Goal: Task Accomplishment & Management: Manage account settings

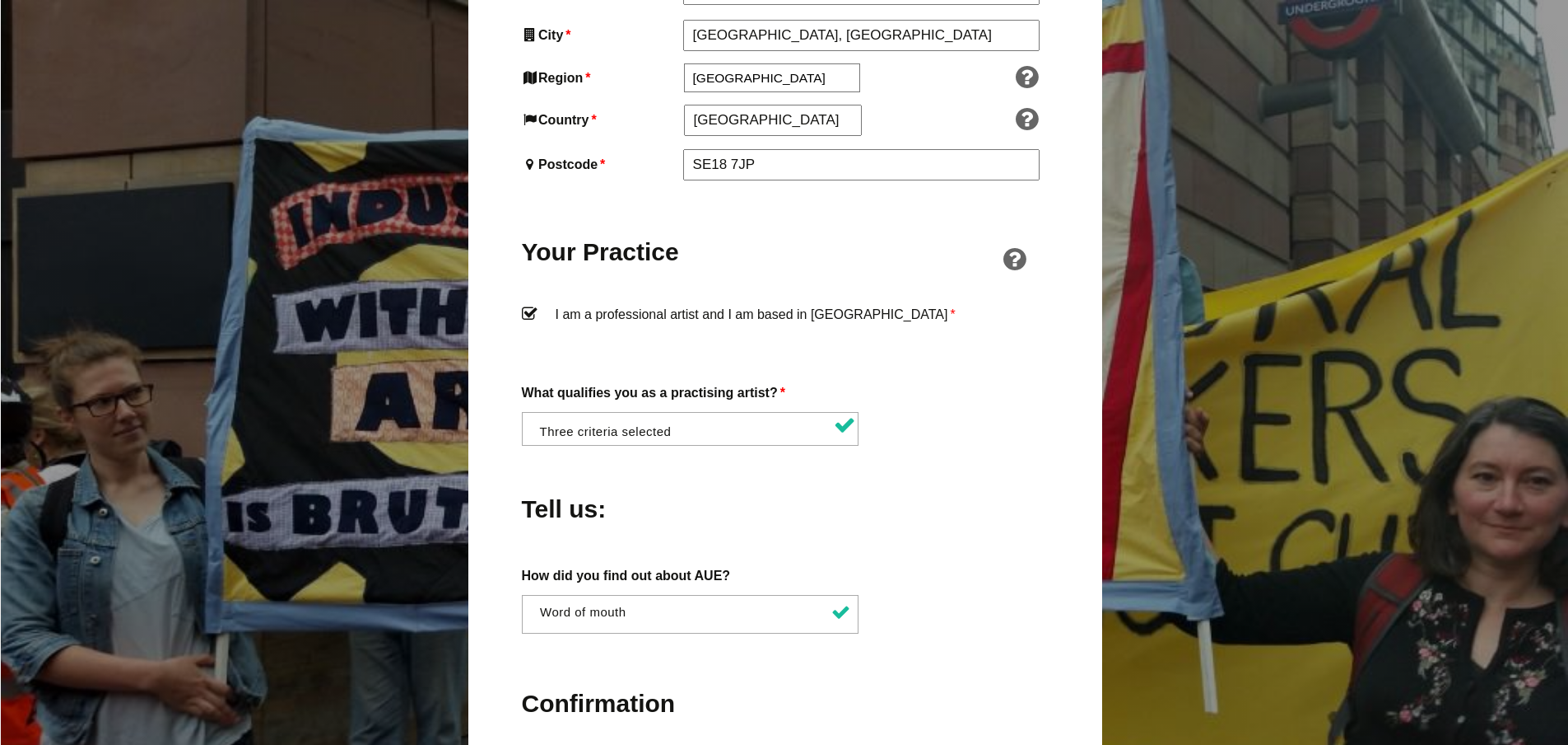
scroll to position [0, 1]
click at [724, 412] on li at bounding box center [695, 426] width 338 height 28
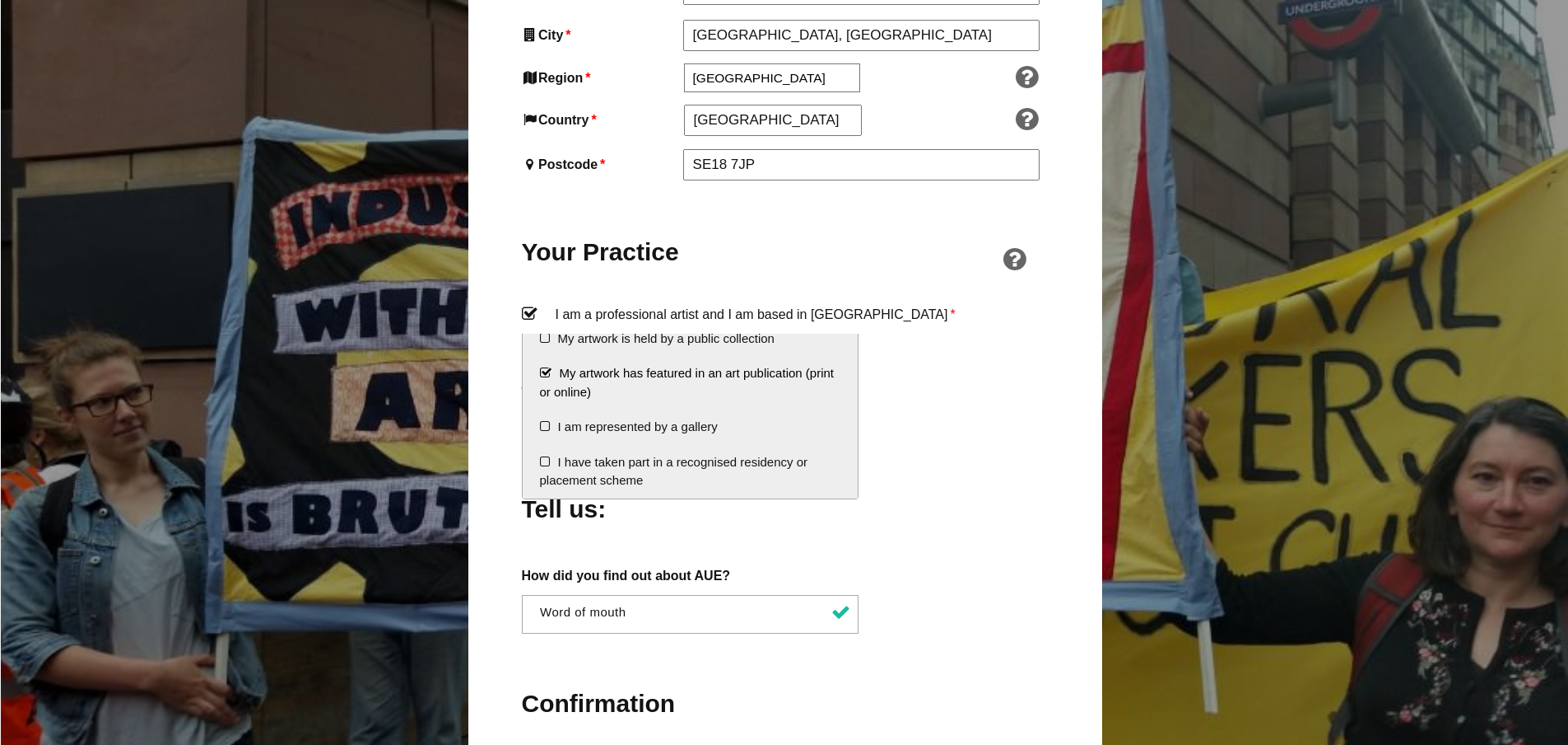
scroll to position [297, 0]
click at [911, 460] on div "Tell us:" at bounding box center [786, 504] width 527 height 90
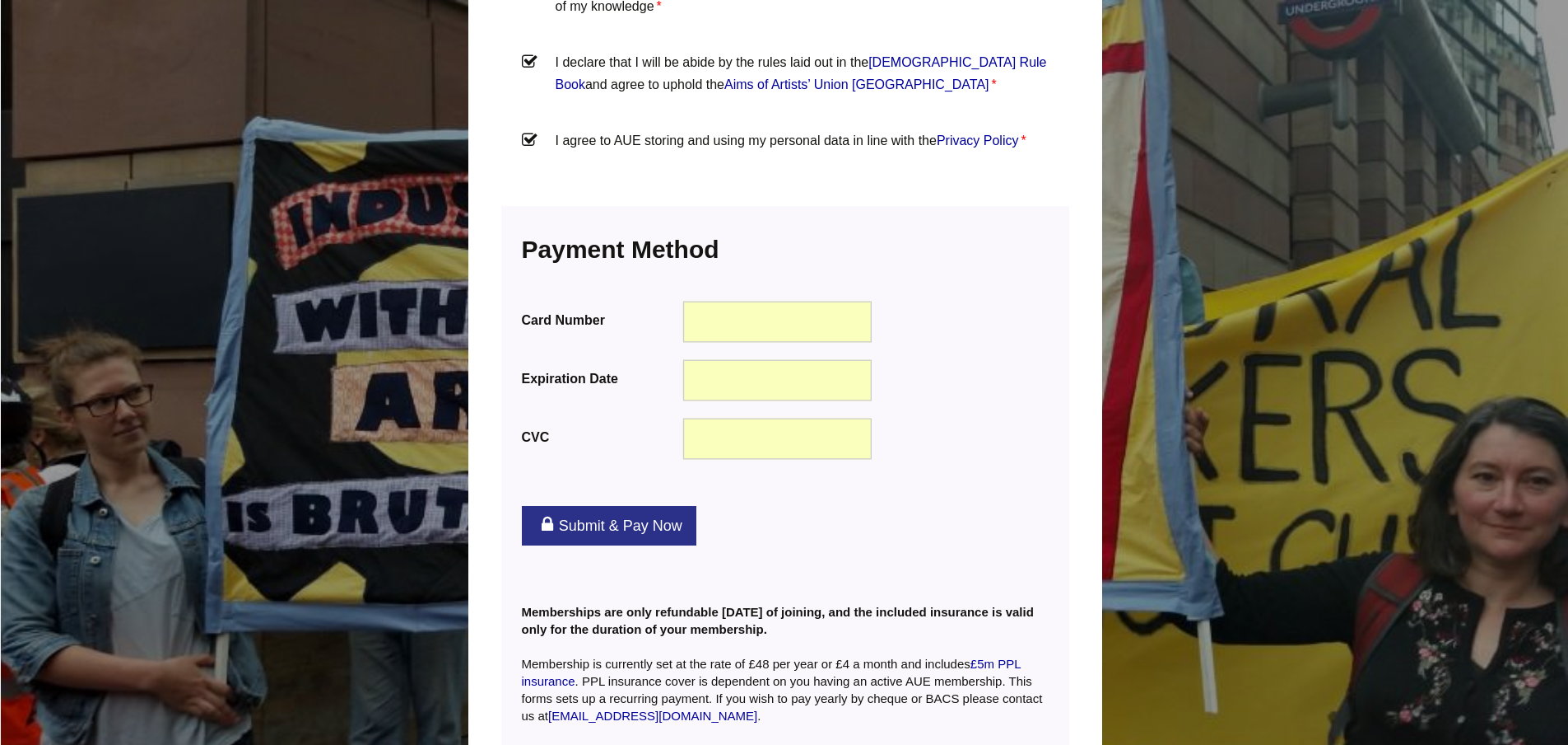
scroll to position [2018, 0]
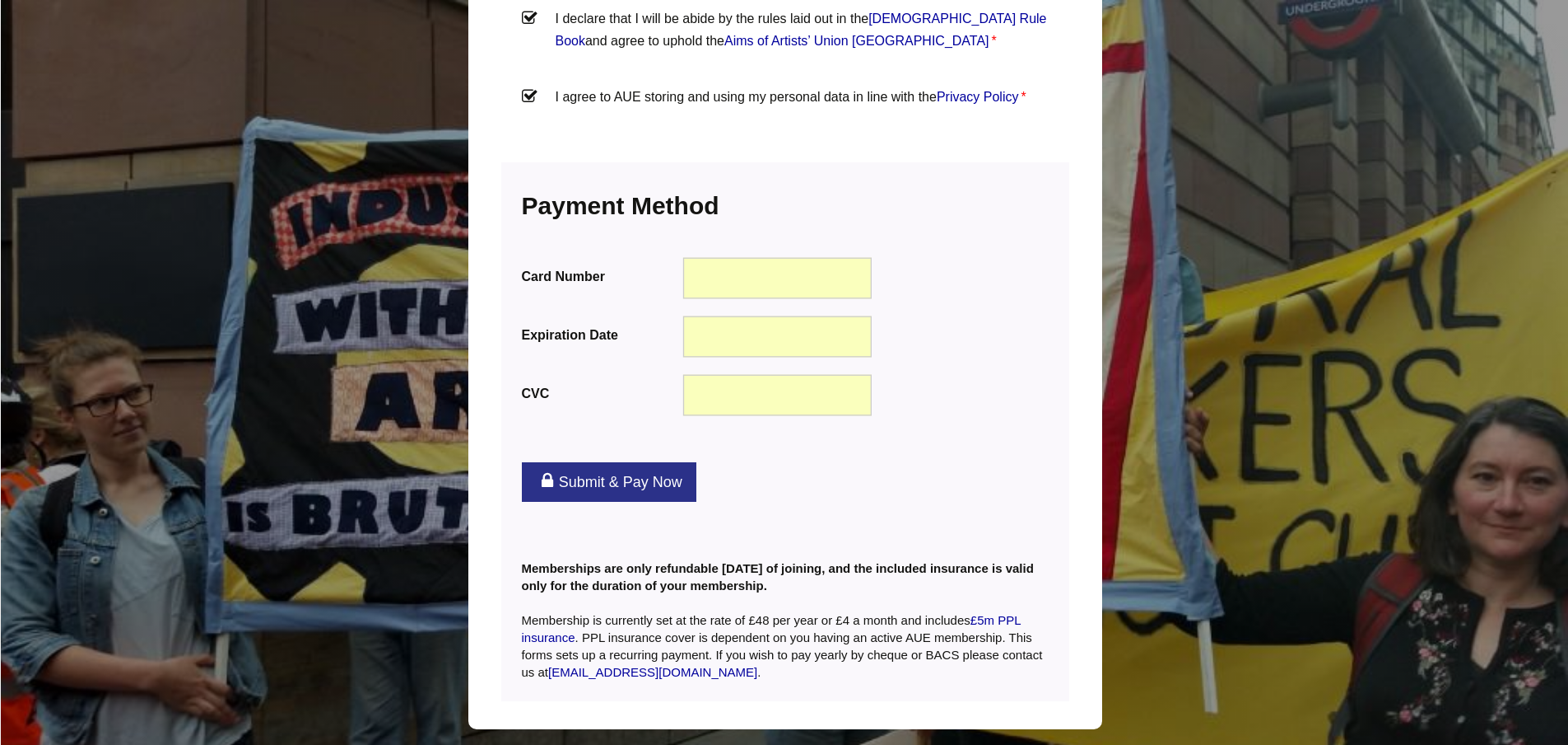
click at [639, 462] on link "Submit & Pay Now" at bounding box center [609, 481] width 174 height 39
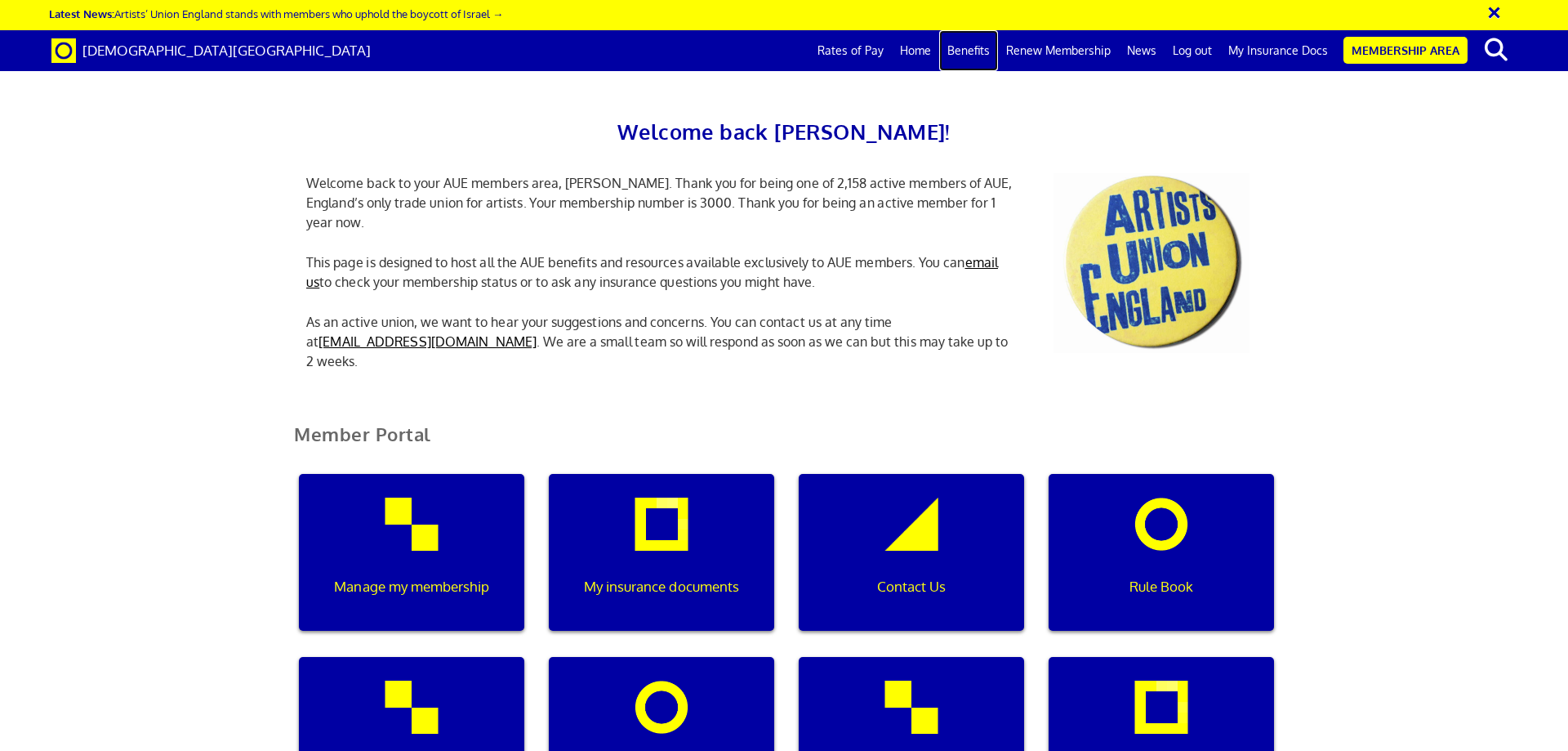
click at [975, 48] on link "Benefits" at bounding box center [969, 50] width 59 height 41
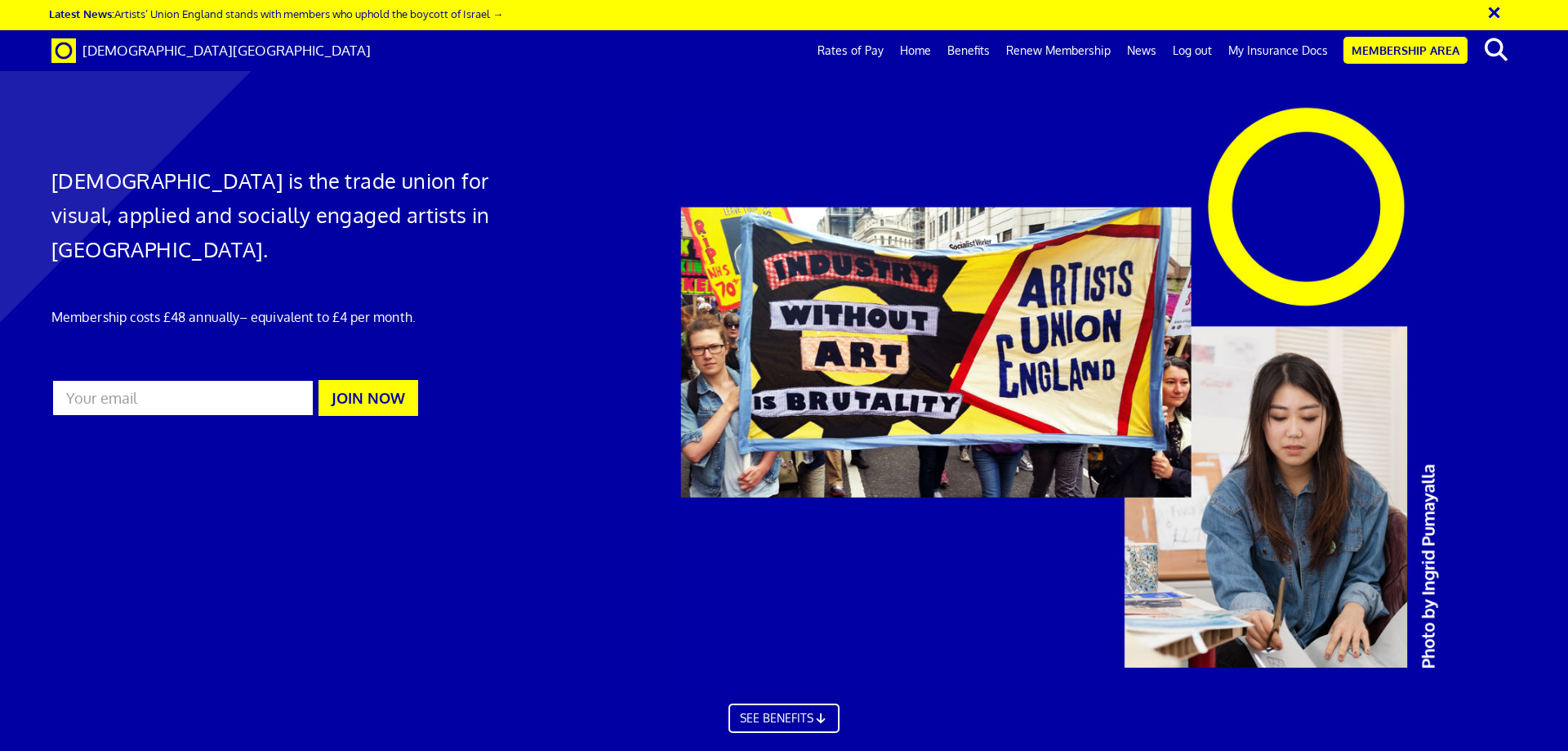
scroll to position [1090, 0]
click at [1370, 57] on link "Membership Area" at bounding box center [1406, 49] width 124 height 27
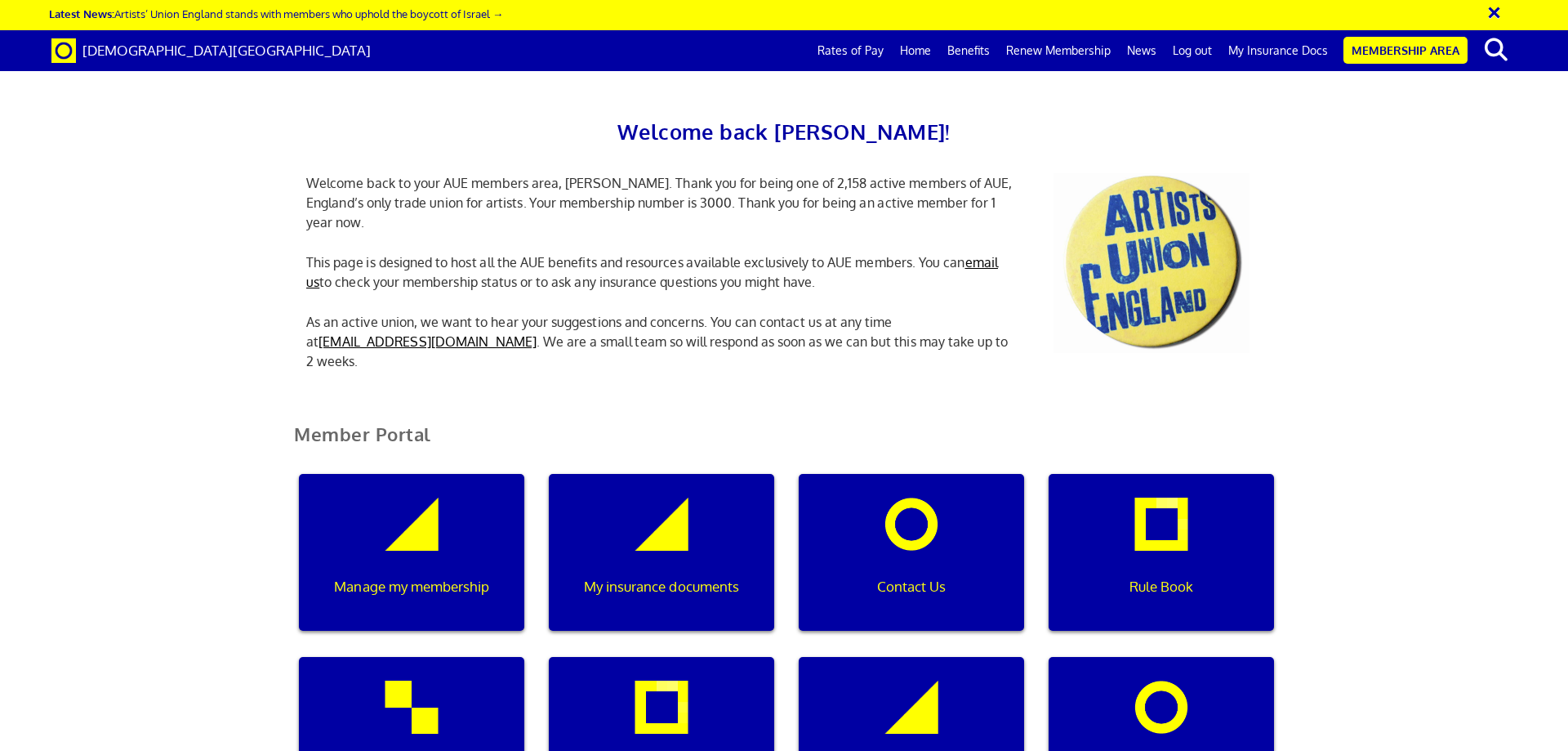
scroll to position [245, 0]
click at [405, 474] on div "Manage my membership" at bounding box center [412, 552] width 226 height 157
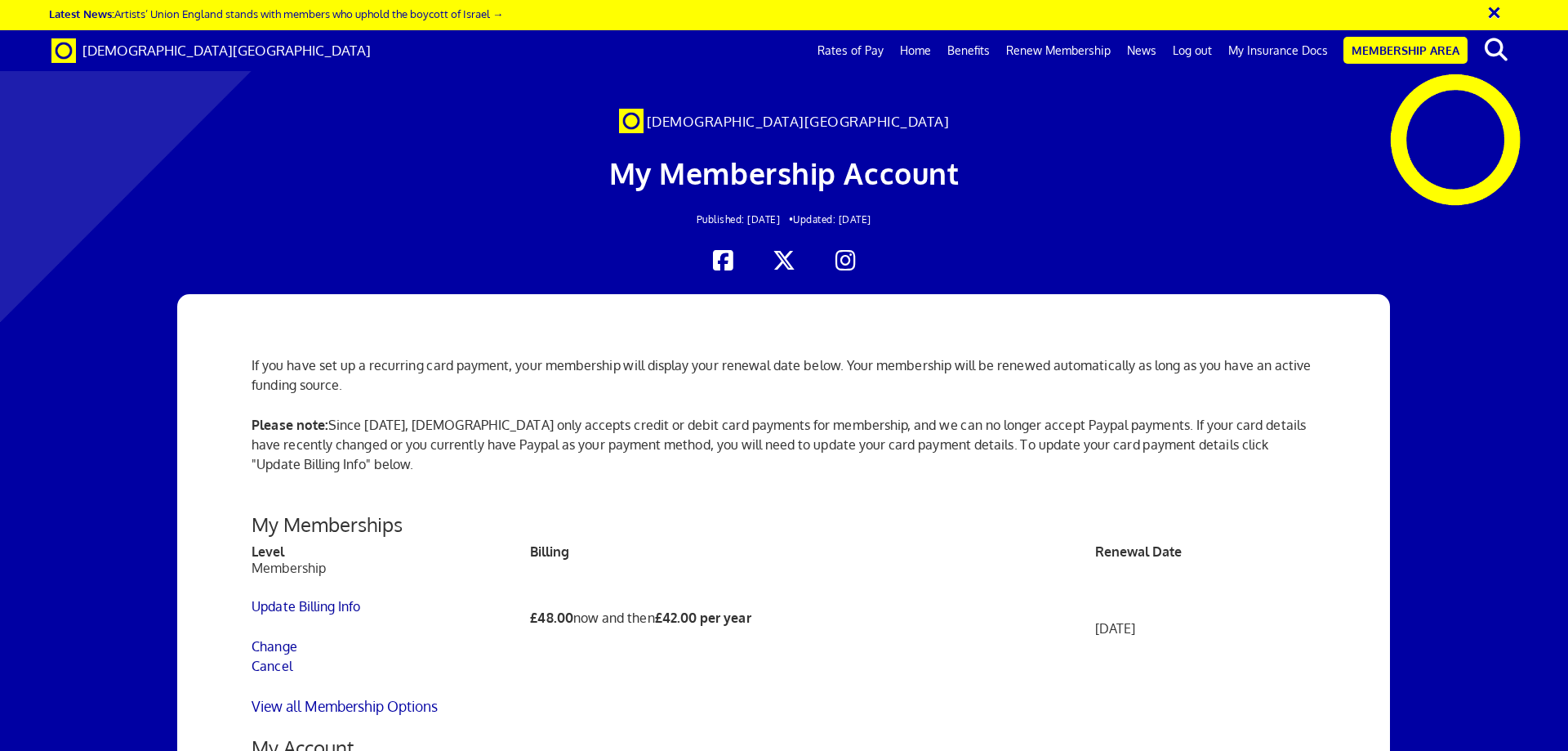
scroll to position [326, 0]
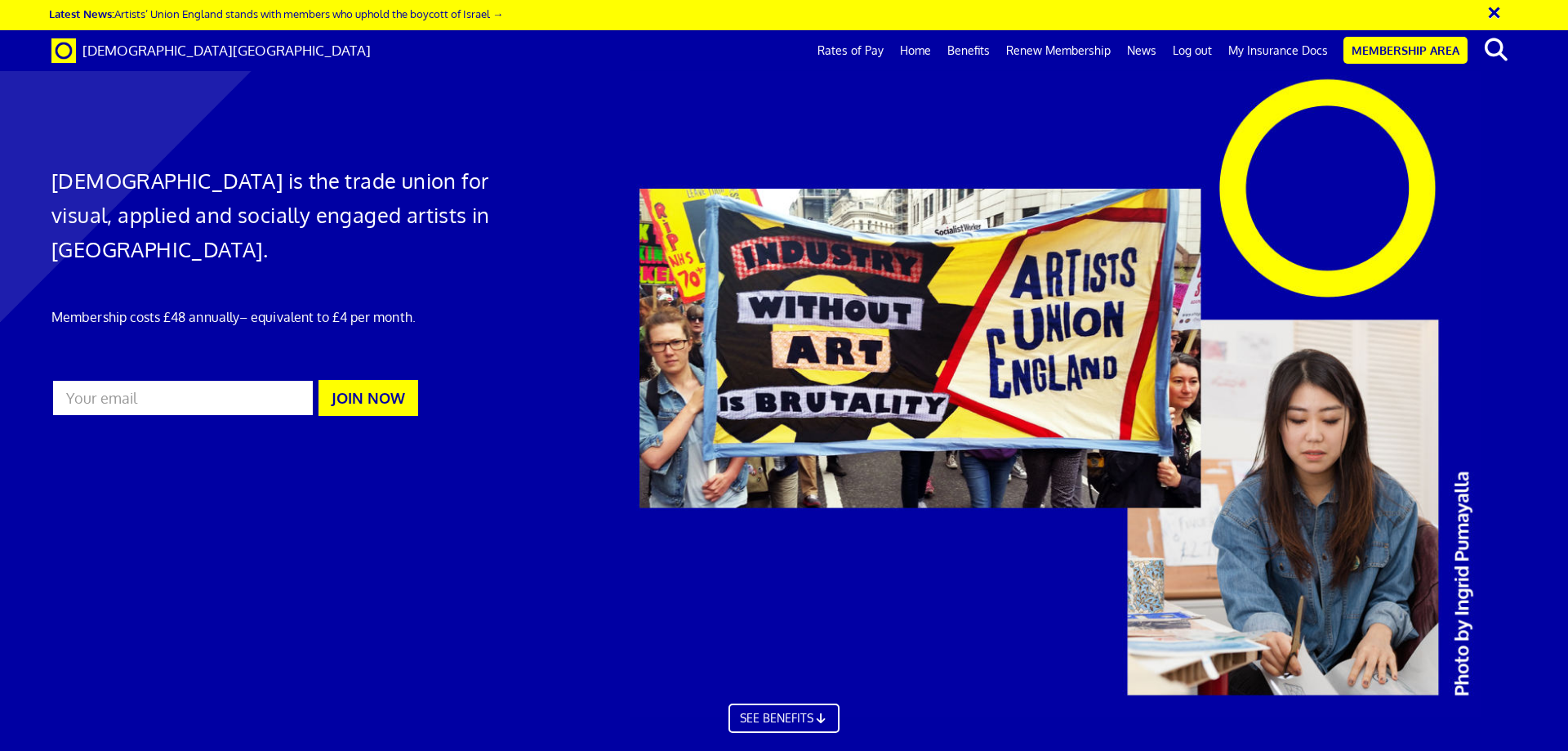
scroll to position [0, 25]
